Goal: Task Accomplishment & Management: Manage account settings

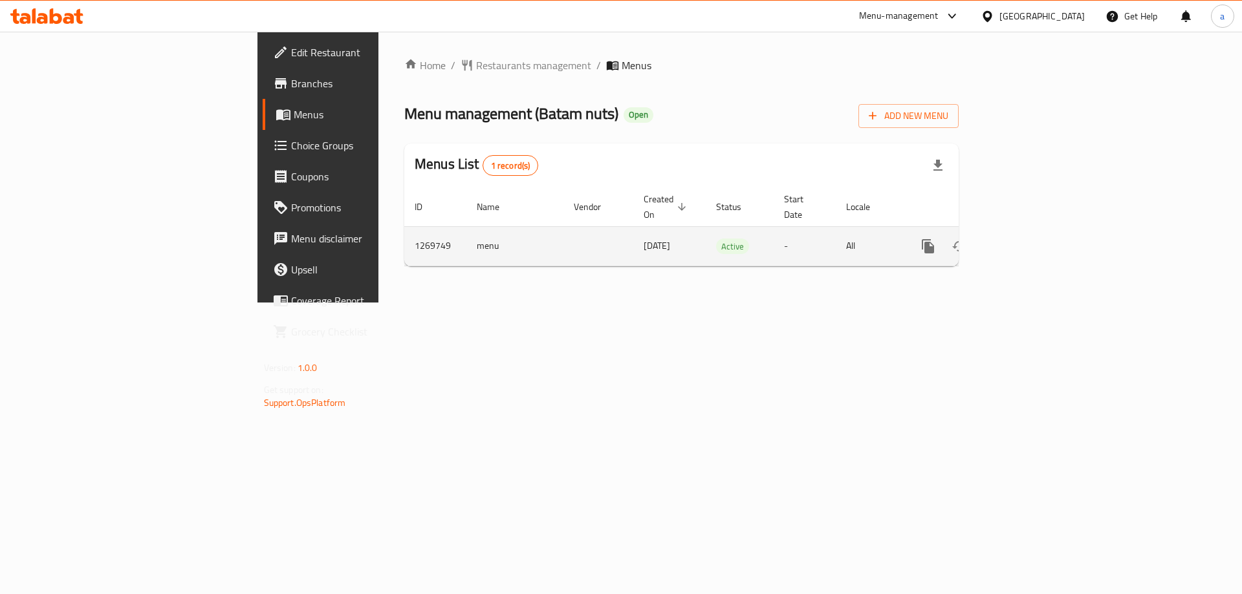
click at [1029, 239] on icon "enhanced table" at bounding box center [1021, 247] width 16 height 16
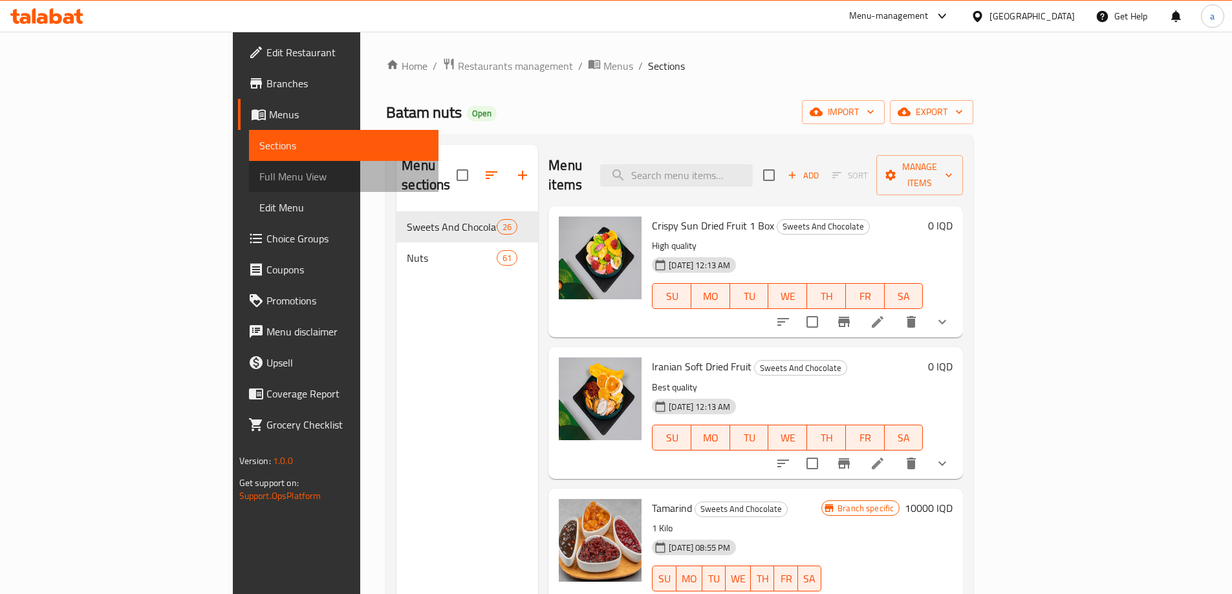
click at [259, 182] on span "Full Menu View" at bounding box center [343, 177] width 169 height 16
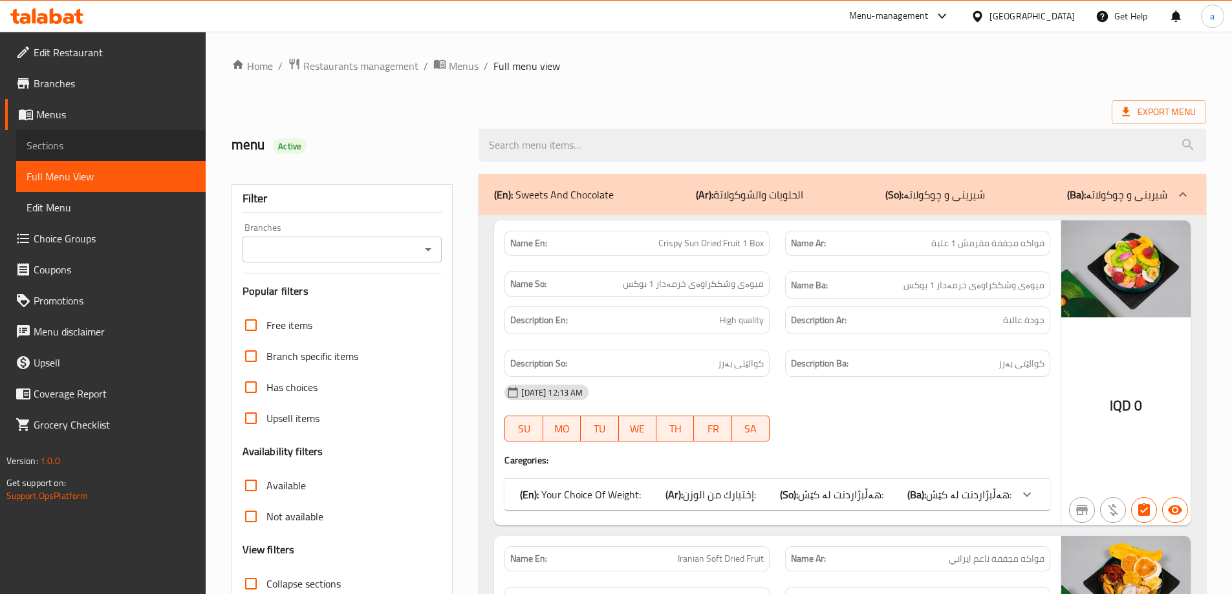
click at [49, 149] on span "Sections" at bounding box center [111, 146] width 169 height 16
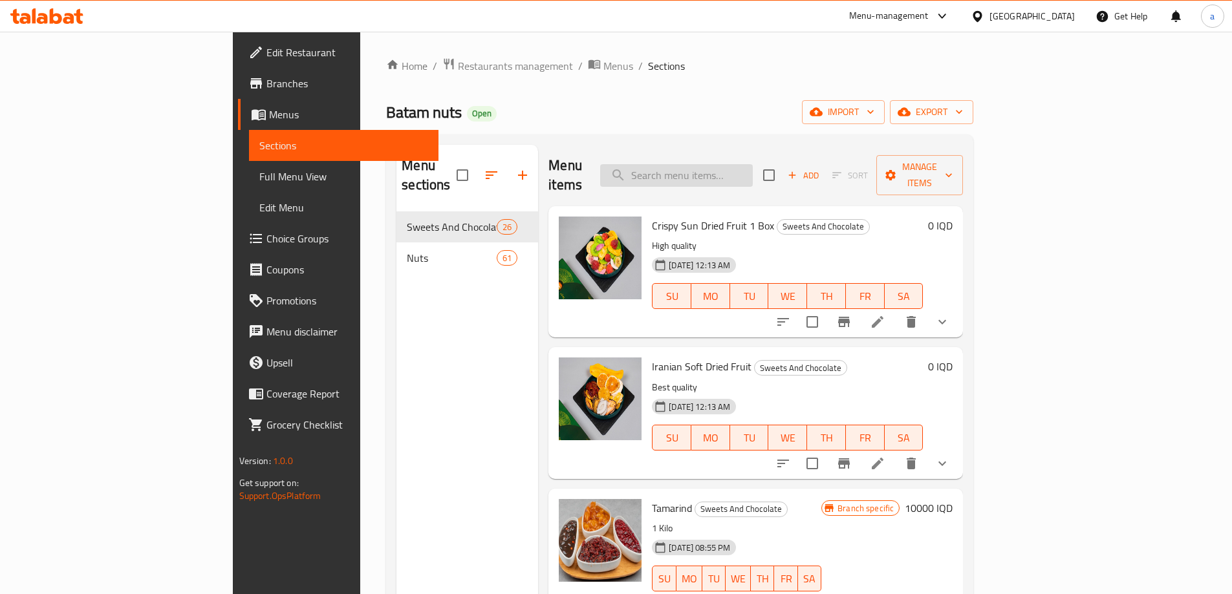
click at [753, 169] on input "search" at bounding box center [676, 175] width 153 height 23
paste input "Sour cashews"
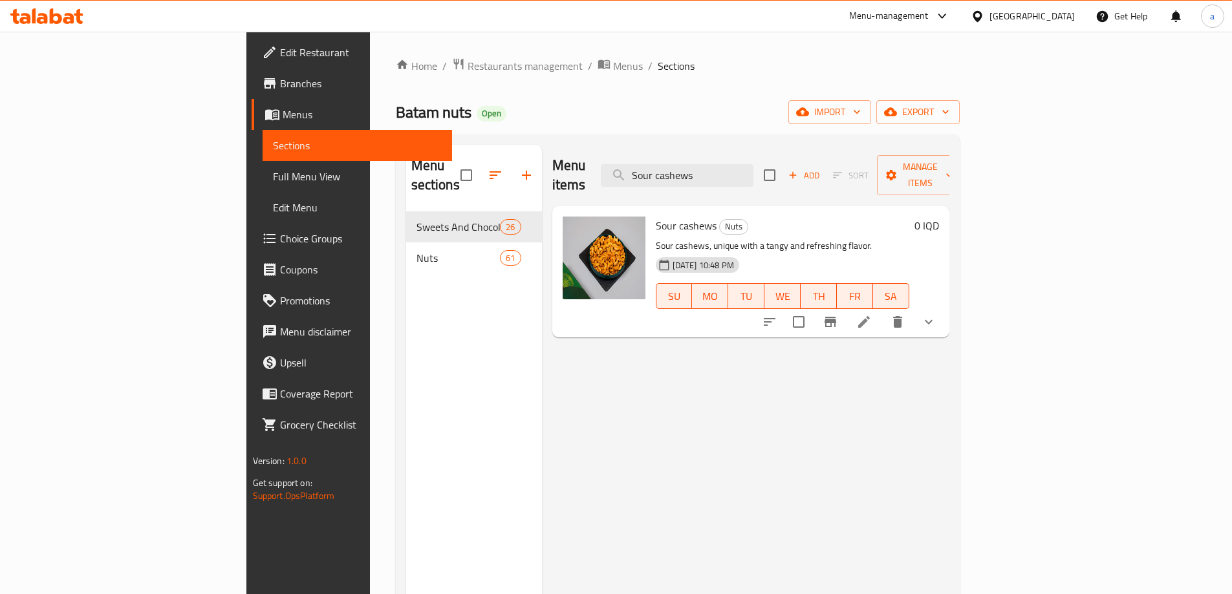
type input "Sour cashews"
click at [872, 314] on icon at bounding box center [864, 322] width 16 height 16
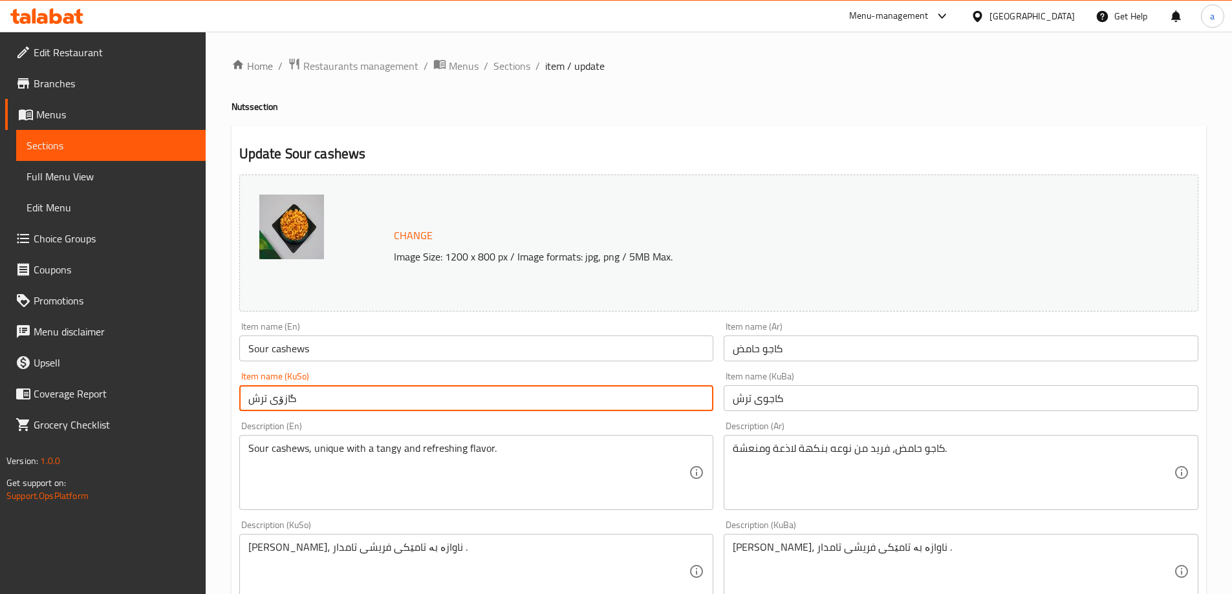
drag, startPoint x: 351, startPoint y: 402, endPoint x: 197, endPoint y: 411, distance: 154.2
click at [197, 411] on div "Edit Restaurant Branches Menus Sections Full Menu View Edit Menu Choice Groups …" at bounding box center [616, 571] width 1232 height 1079
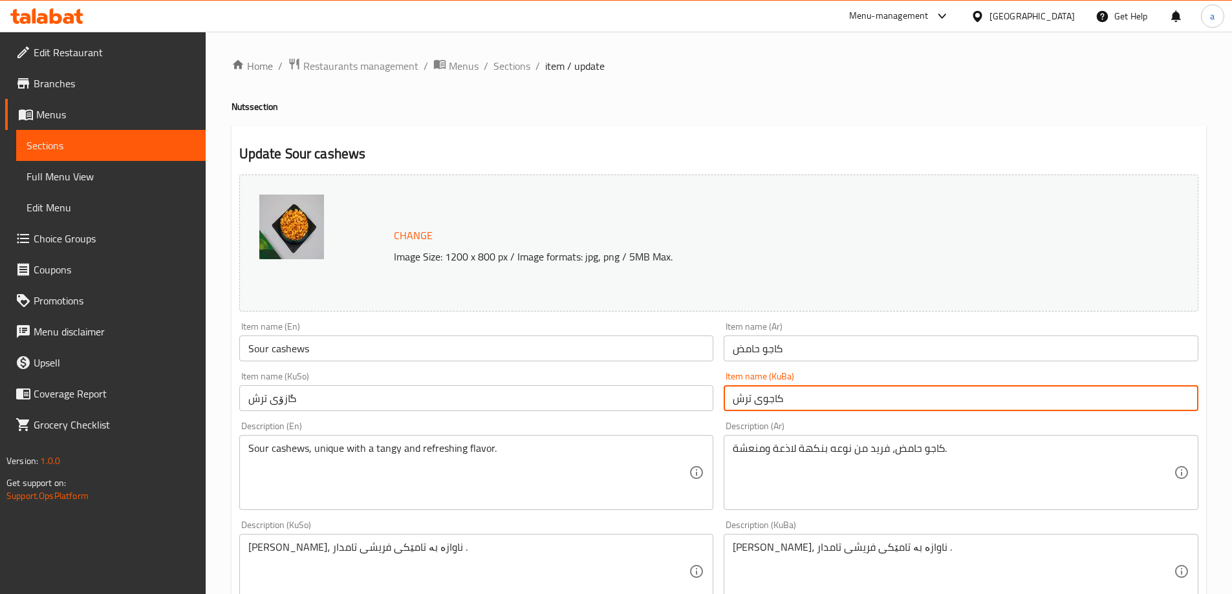
drag, startPoint x: 766, startPoint y: 401, endPoint x: 655, endPoint y: 403, distance: 110.6
click at [659, 403] on div "Change Image Size: 1200 x 800 px / Image formats: jpg, png / 5MB Max. Item name…" at bounding box center [718, 531] width 969 height 725
paste input "ازۆ"
type input "گازۆی ترش"
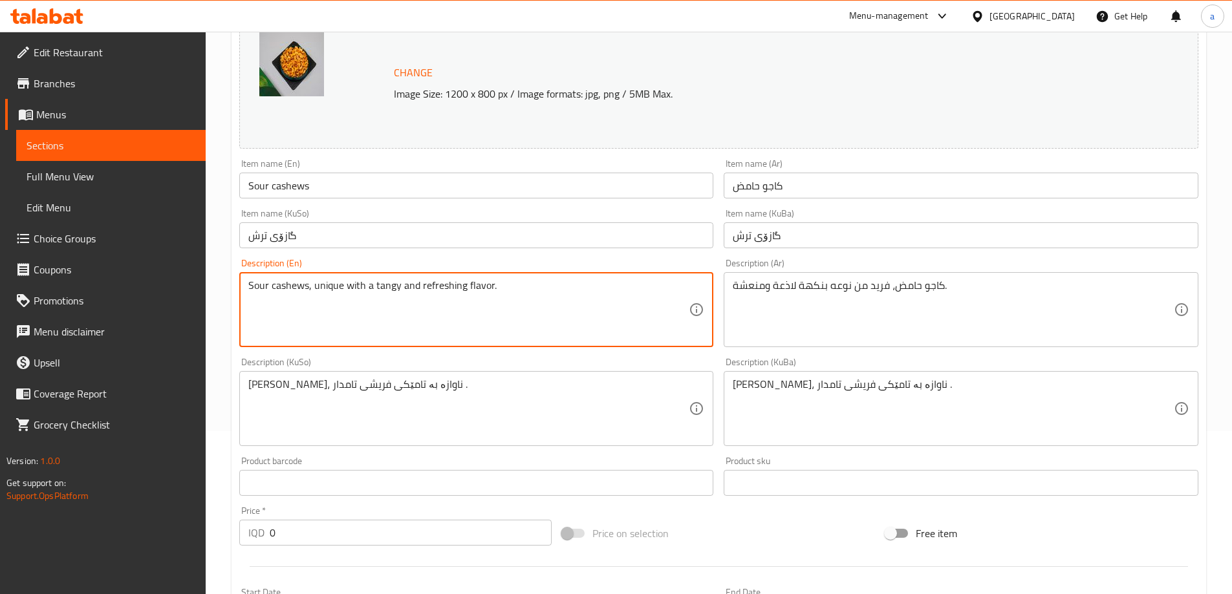
scroll to position [173, 0]
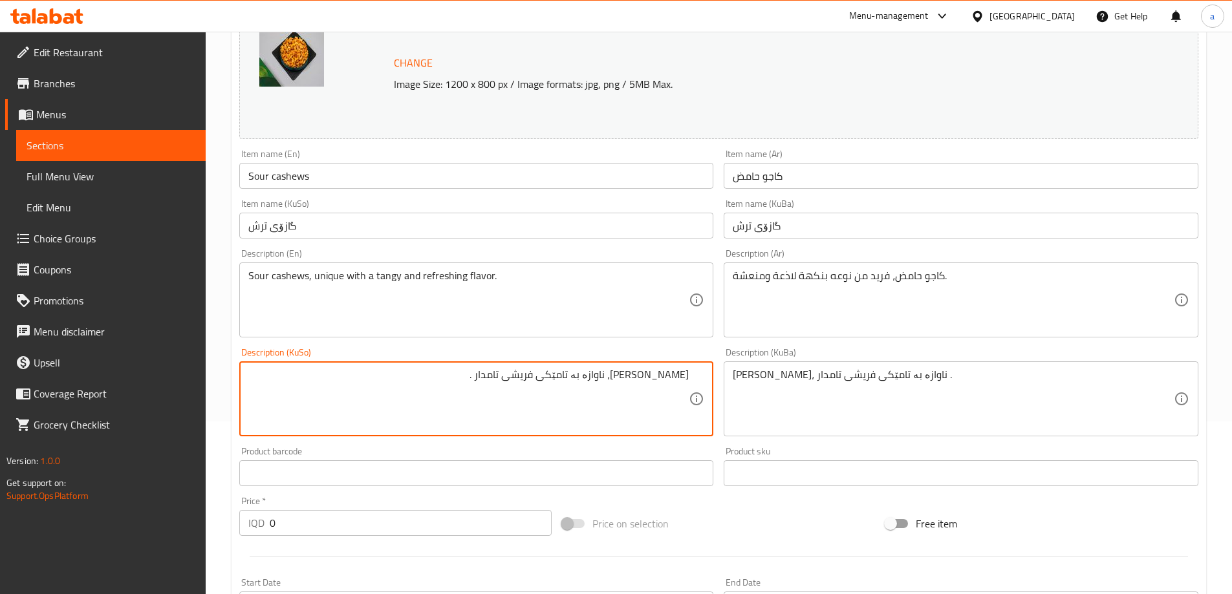
click at [285, 225] on input "گازۆی ترش" at bounding box center [476, 226] width 475 height 26
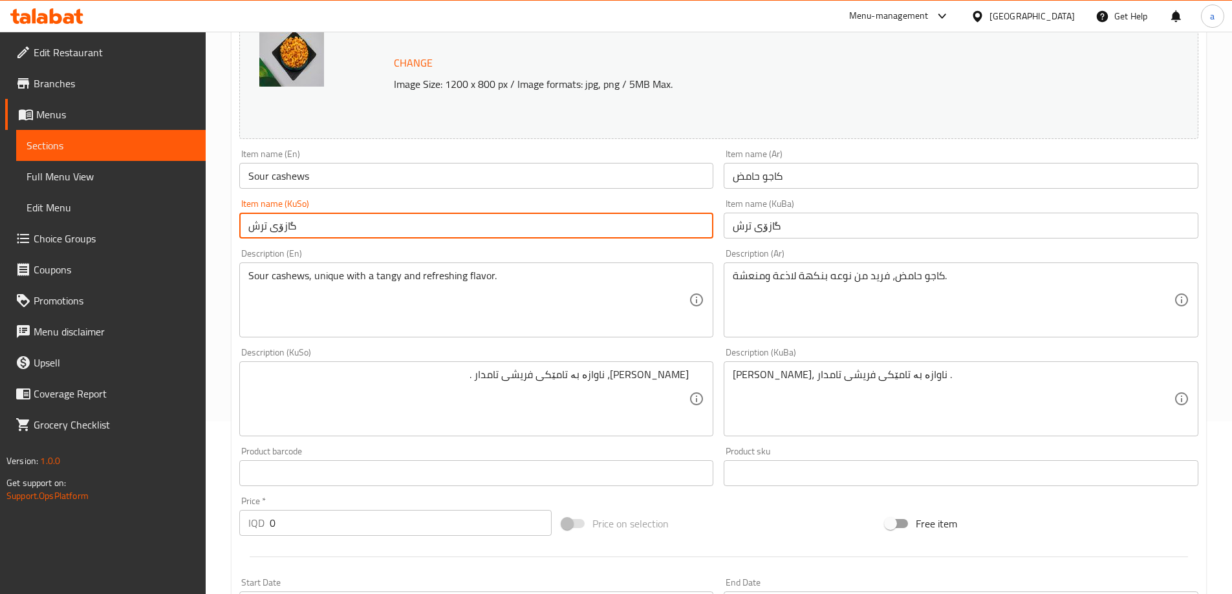
click at [285, 225] on input "گازۆی ترش" at bounding box center [476, 226] width 475 height 26
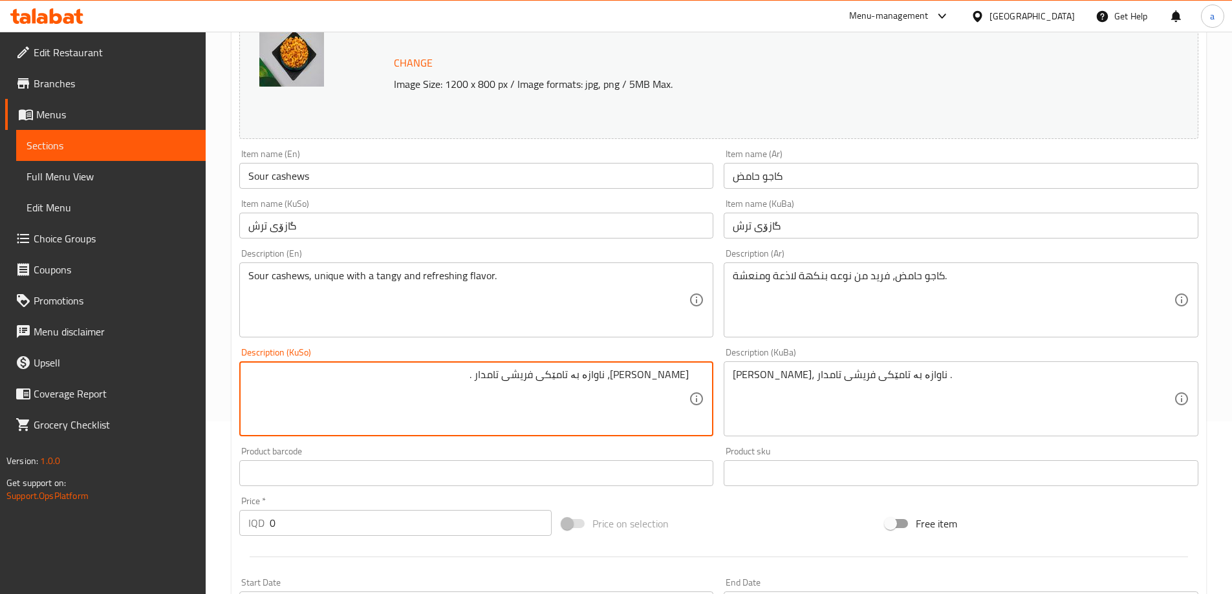
drag, startPoint x: 663, startPoint y: 380, endPoint x: 708, endPoint y: 373, distance: 45.2
paste textarea "ازۆی"
click at [663, 374] on textarea "گازۆی ترش، ناوازە بە تامێکی فریشی تامدار ." at bounding box center [468, 399] width 441 height 61
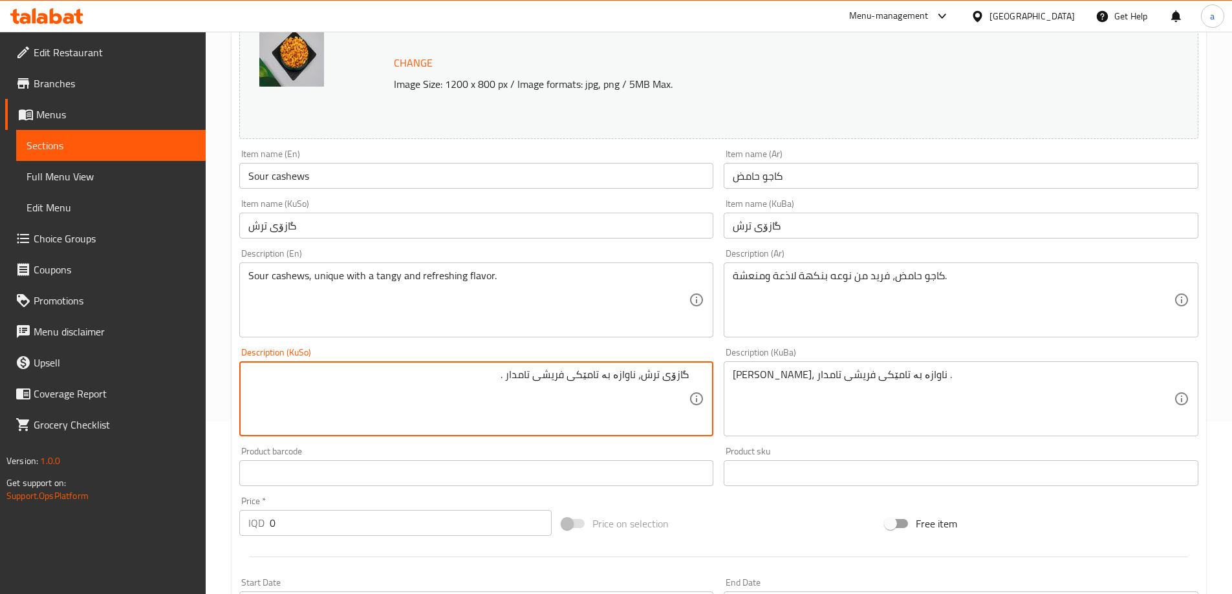
type textarea "گازۆی ترش، ناوازە بە تامێکی فریشی تامدار ."
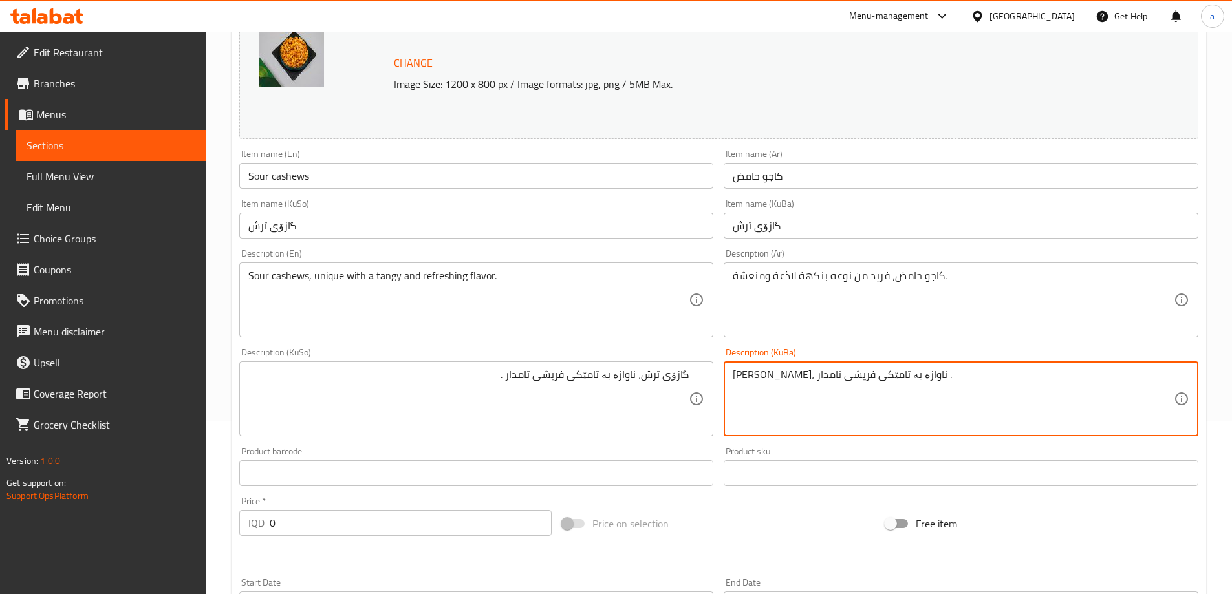
click at [805, 393] on textarea "[PERSON_NAME]، ناوازە بە تامێکی فریشی تامدار ." at bounding box center [953, 399] width 441 height 61
paste textarea "ازۆ"
type textarea "گازۆی ترش، ناوازە بە تامێکی فریشی تامدار ."
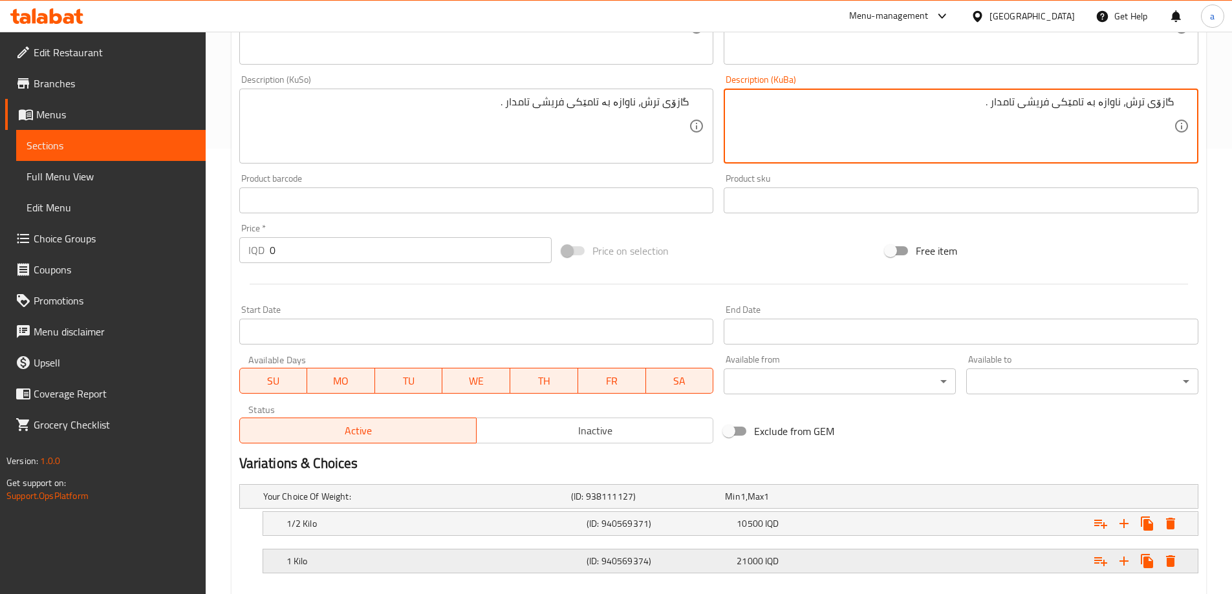
scroll to position [516, 0]
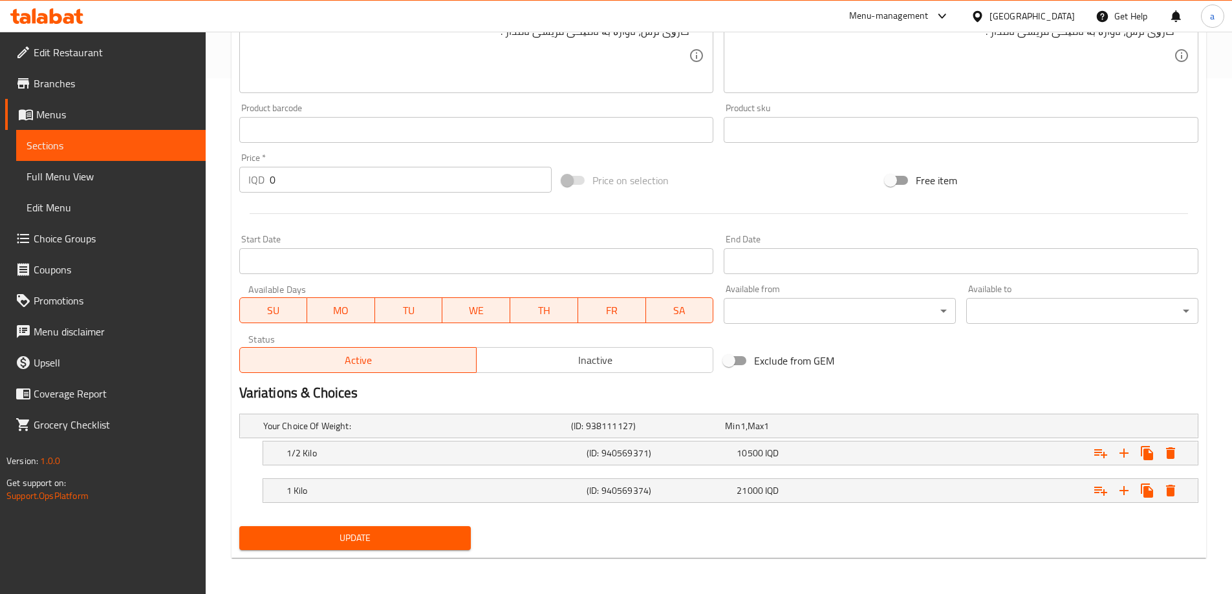
click at [435, 521] on div "Update" at bounding box center [355, 538] width 243 height 34
click at [433, 525] on div "Update" at bounding box center [355, 538] width 243 height 34
click at [433, 530] on span "Update" at bounding box center [355, 538] width 211 height 16
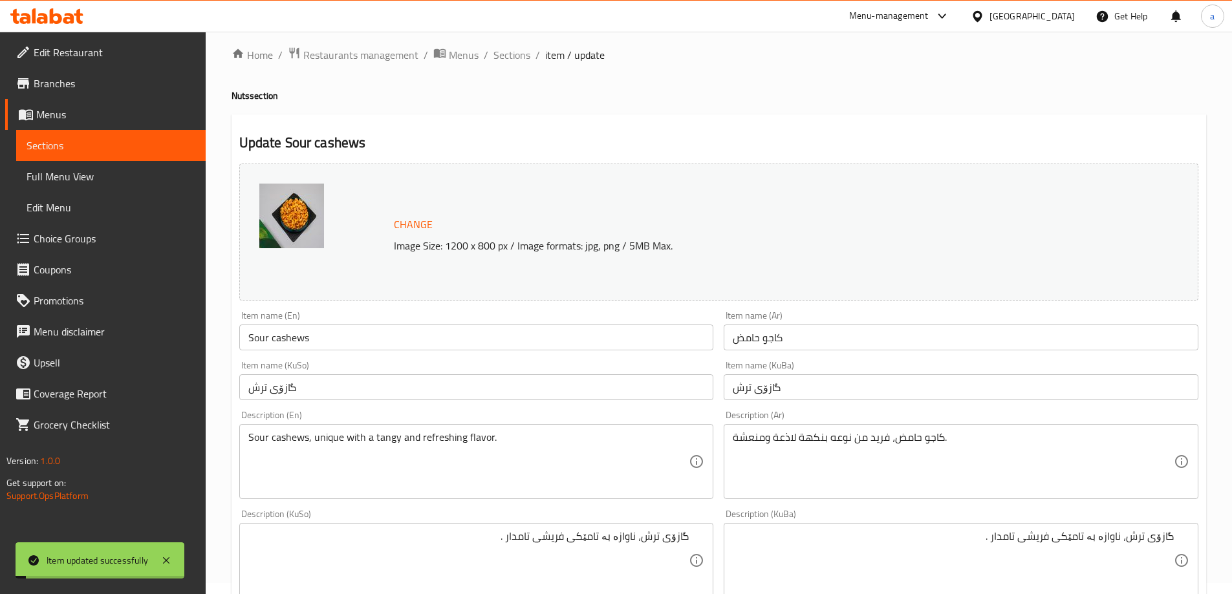
scroll to position [0, 0]
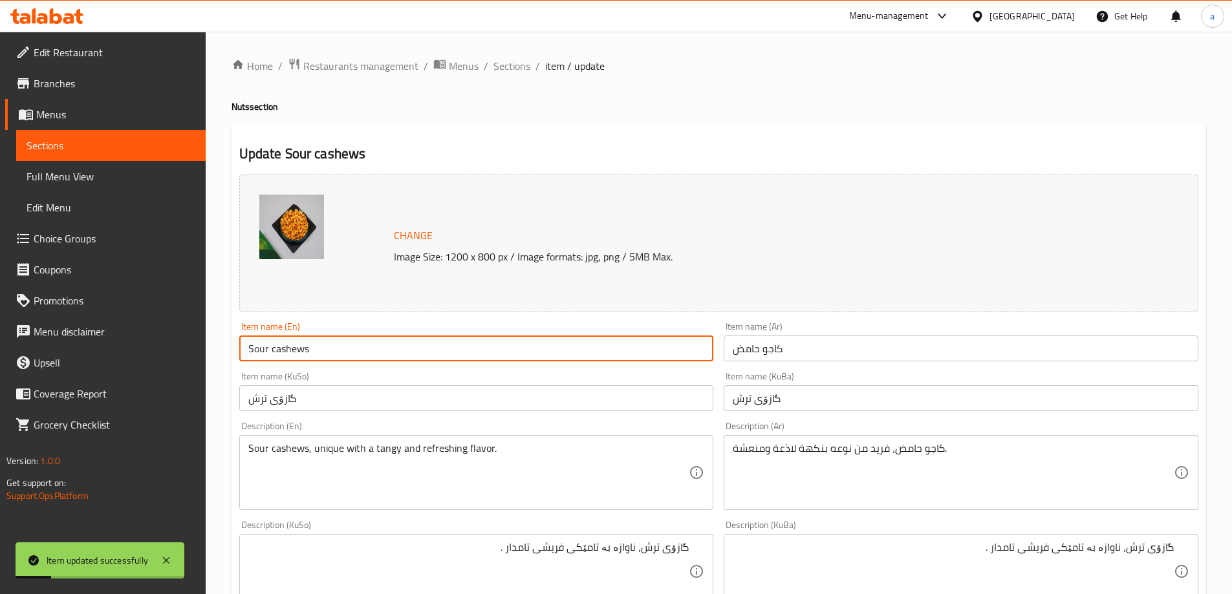
drag, startPoint x: 328, startPoint y: 352, endPoint x: 168, endPoint y: 351, distance: 159.7
click at [169, 352] on div "Edit Restaurant Branches Menus Sections Full Menu View Edit Menu Choice Groups …" at bounding box center [616, 571] width 1232 height 1079
click at [102, 183] on span "Full Menu View" at bounding box center [111, 177] width 169 height 16
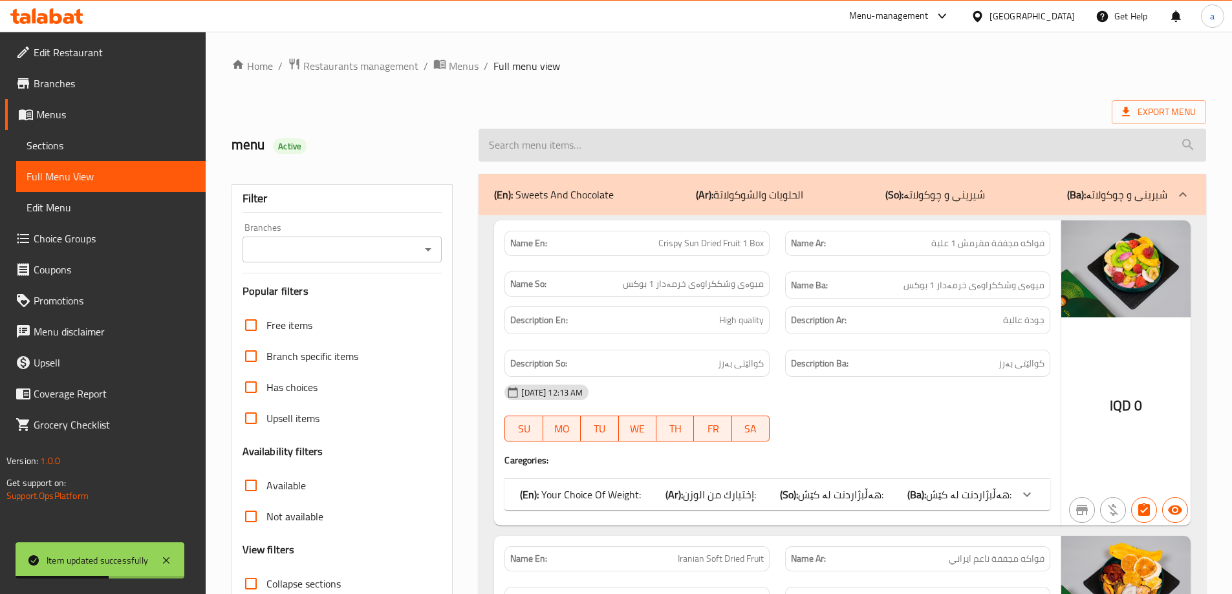
click at [552, 152] on input "search" at bounding box center [843, 145] width 728 height 33
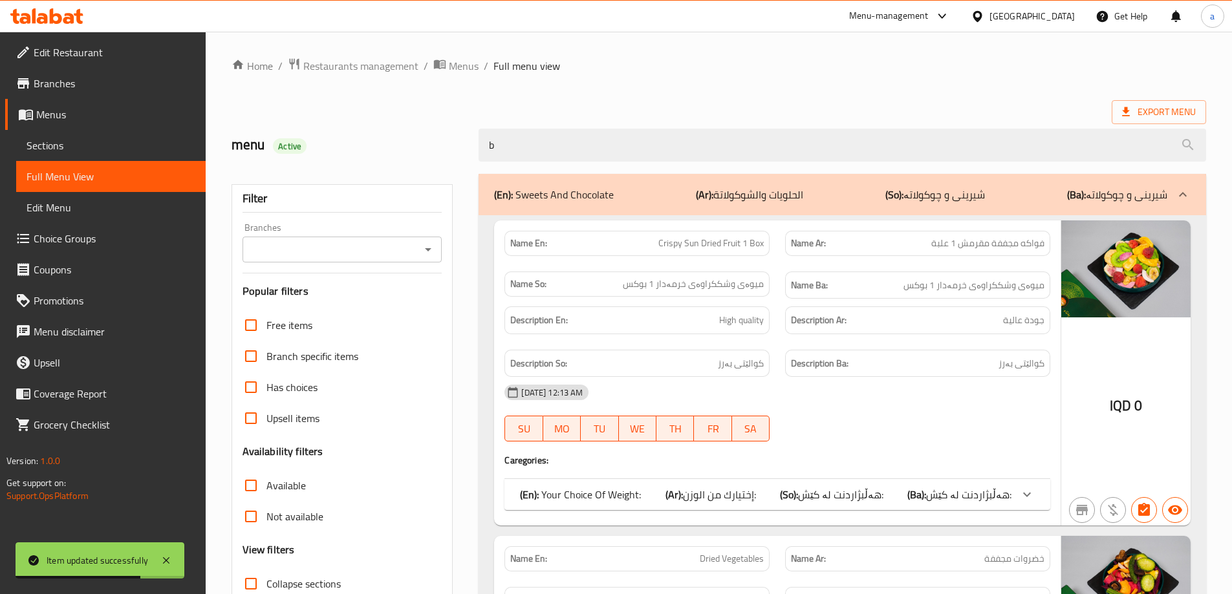
drag, startPoint x: 525, startPoint y: 135, endPoint x: 434, endPoint y: 150, distance: 92.5
click at [434, 150] on div "menu Active b" at bounding box center [719, 145] width 990 height 58
paste input "Sour cashews"
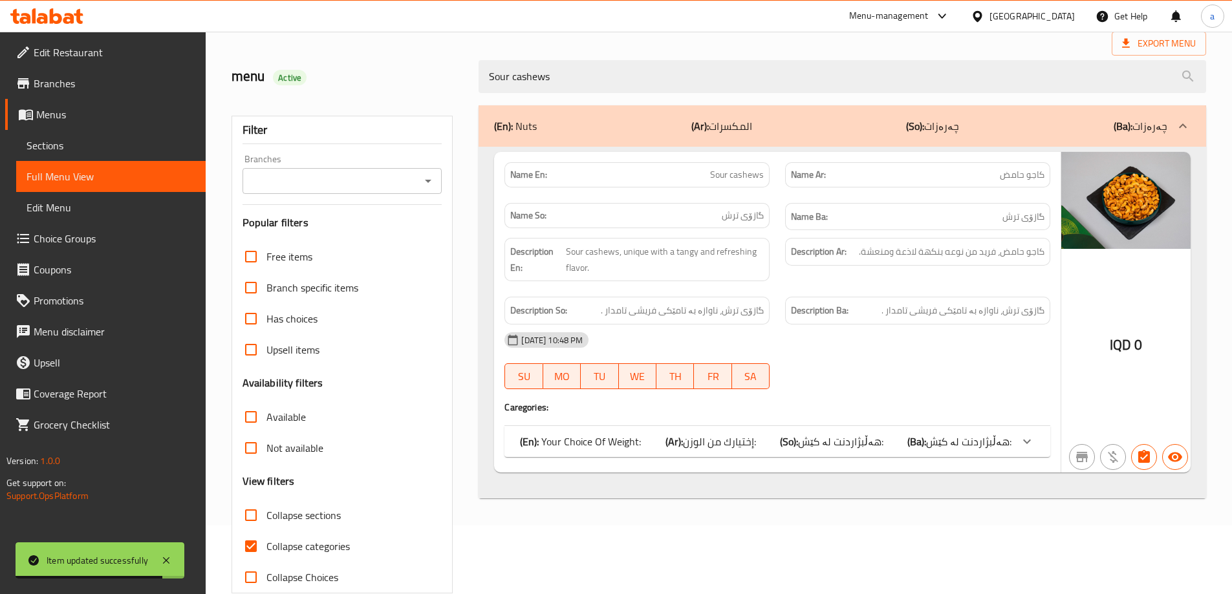
scroll to position [86, 0]
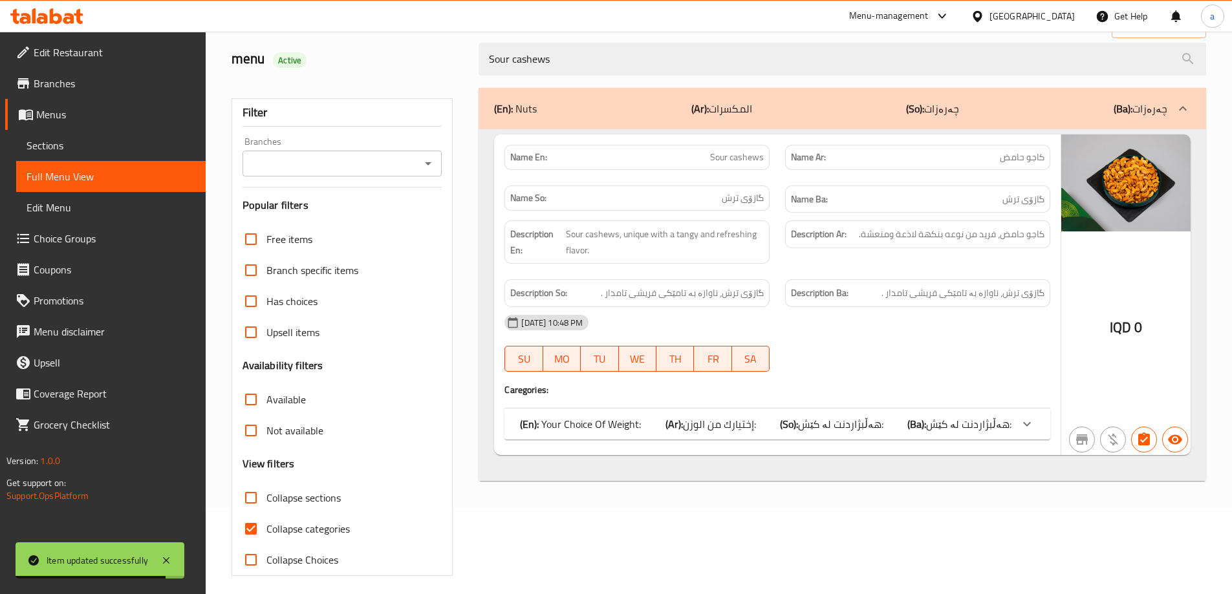
type input "Sour cashews"
click at [308, 532] on span "Collapse categories" at bounding box center [307, 529] width 83 height 16
click at [266, 532] on input "Collapse categories" at bounding box center [250, 529] width 31 height 31
checkbox input "false"
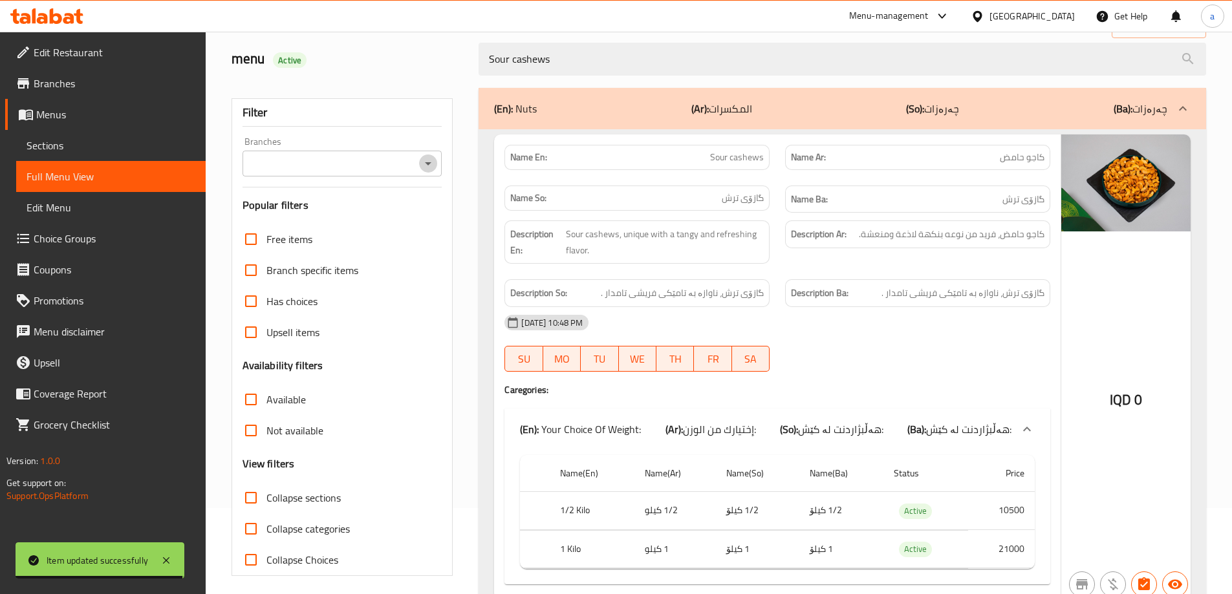
click at [429, 167] on icon "Open" at bounding box center [428, 164] width 16 height 16
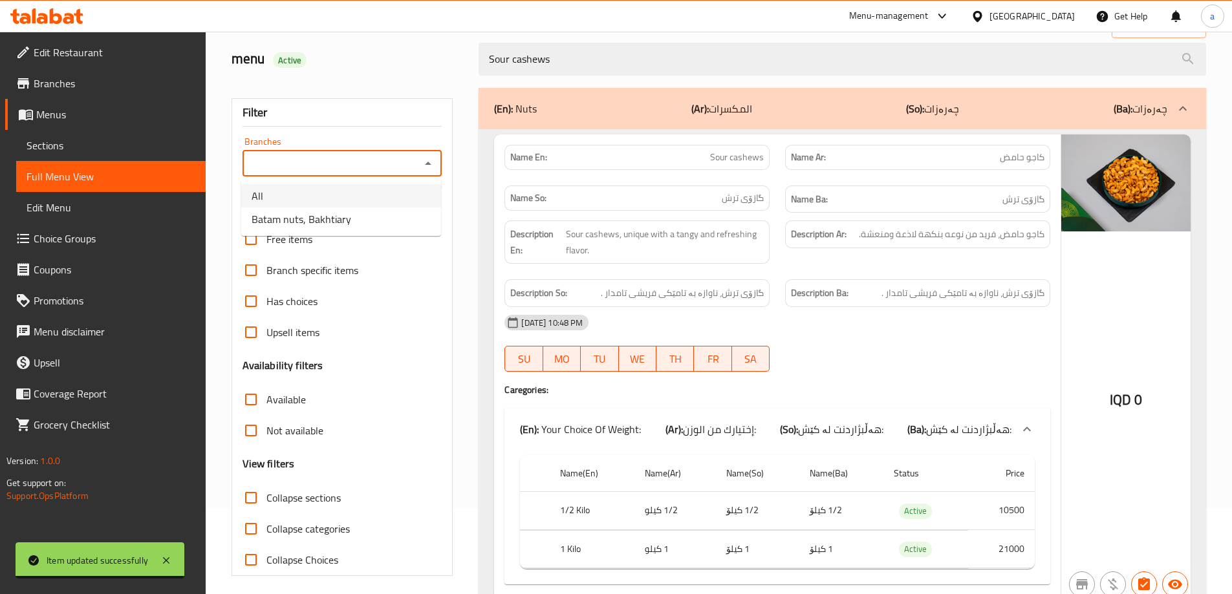
click at [393, 211] on li "Batam nuts, Bakhtiary" at bounding box center [341, 219] width 200 height 23
type input "Batam nuts, Bakhtiary"
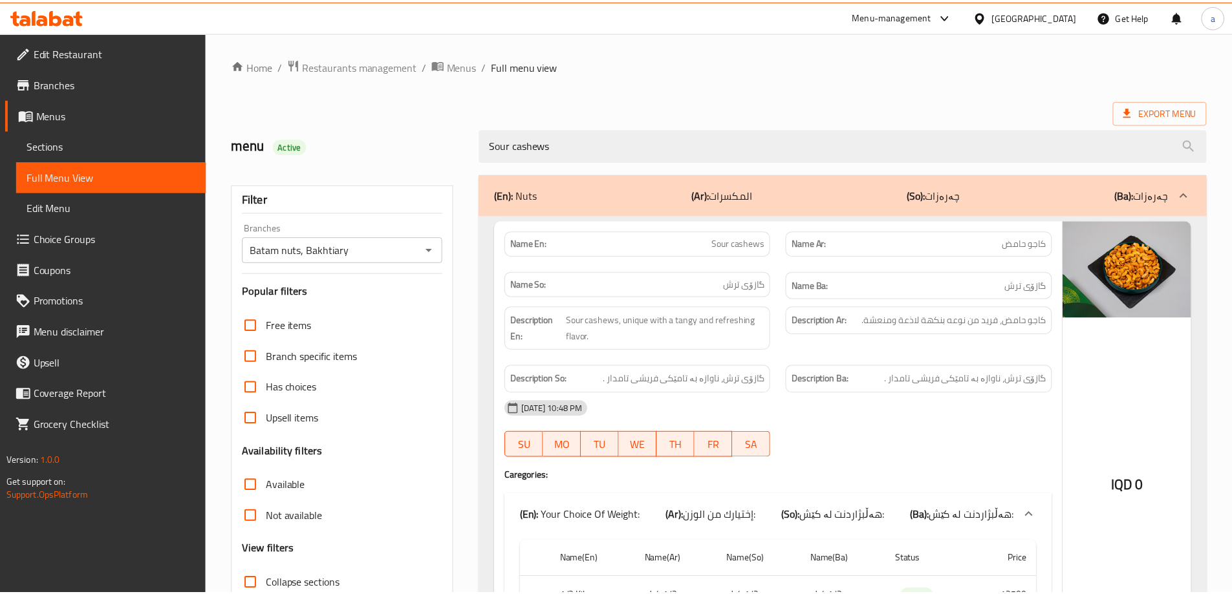
scroll to position [144, 0]
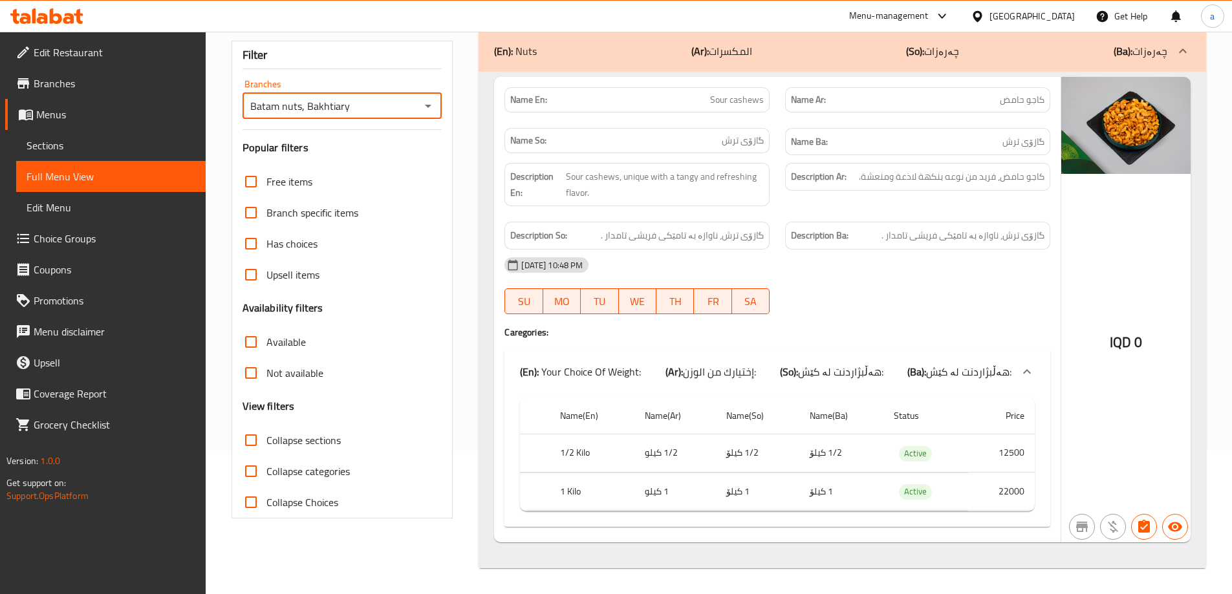
click at [62, 27] on div at bounding box center [47, 16] width 94 height 26
click at [59, 23] on icon at bounding box center [56, 16] width 12 height 16
